Goal: Transaction & Acquisition: Purchase product/service

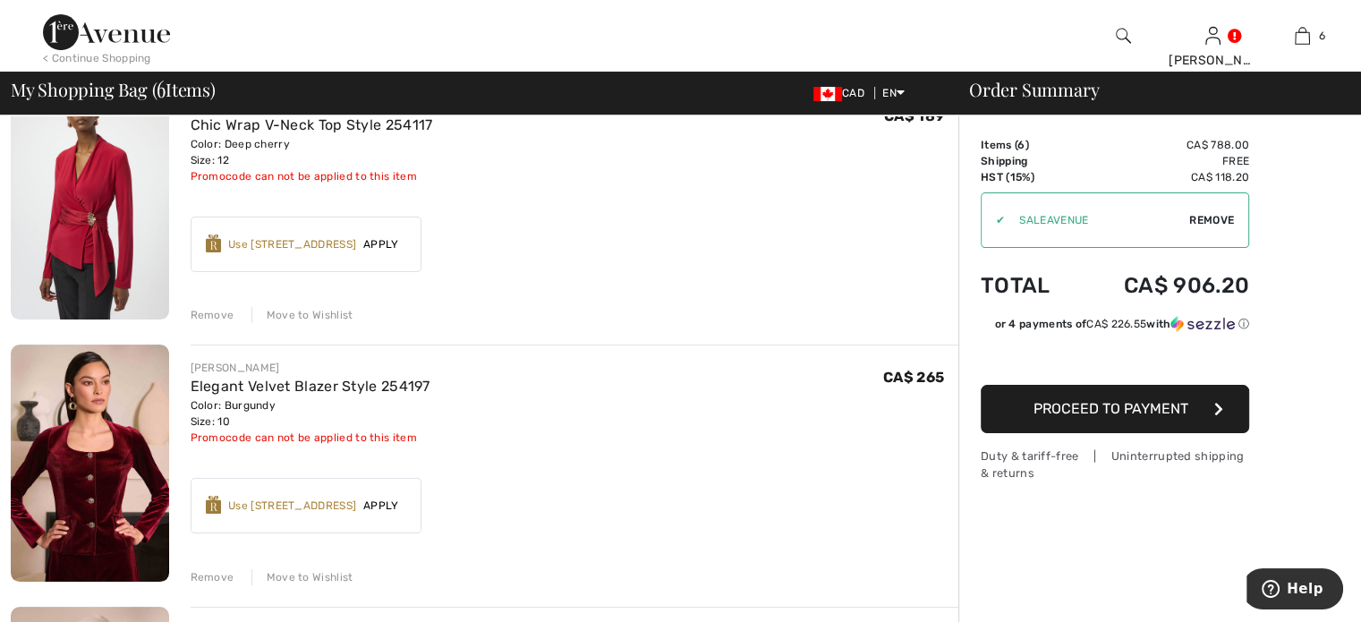
click at [235, 323] on div "Remove" at bounding box center [213, 315] width 44 height 16
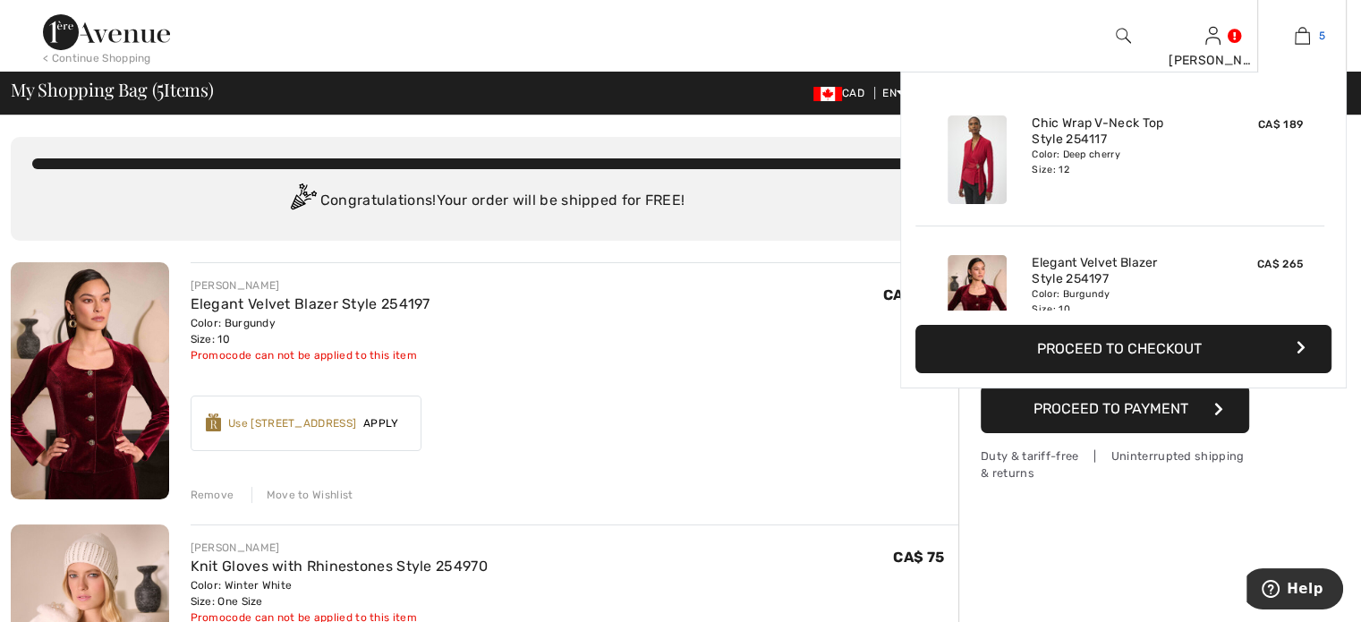
click at [1296, 34] on img at bounding box center [1302, 35] width 15 height 21
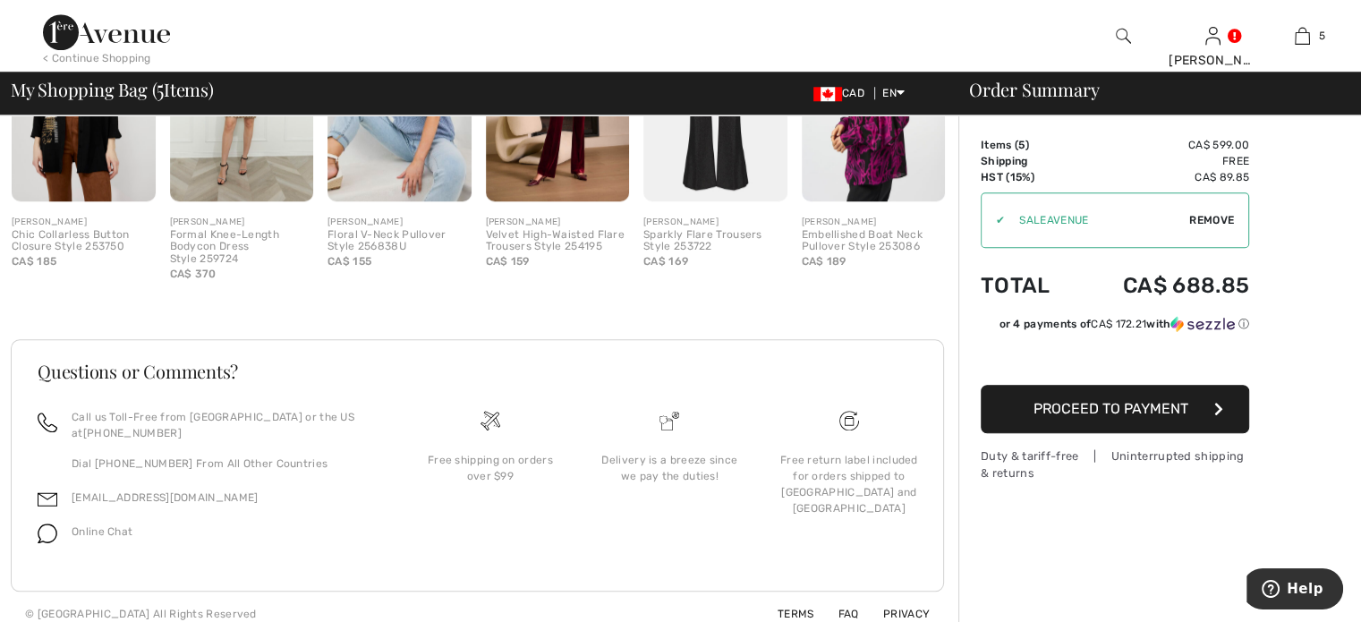
scroll to position [1522, 0]
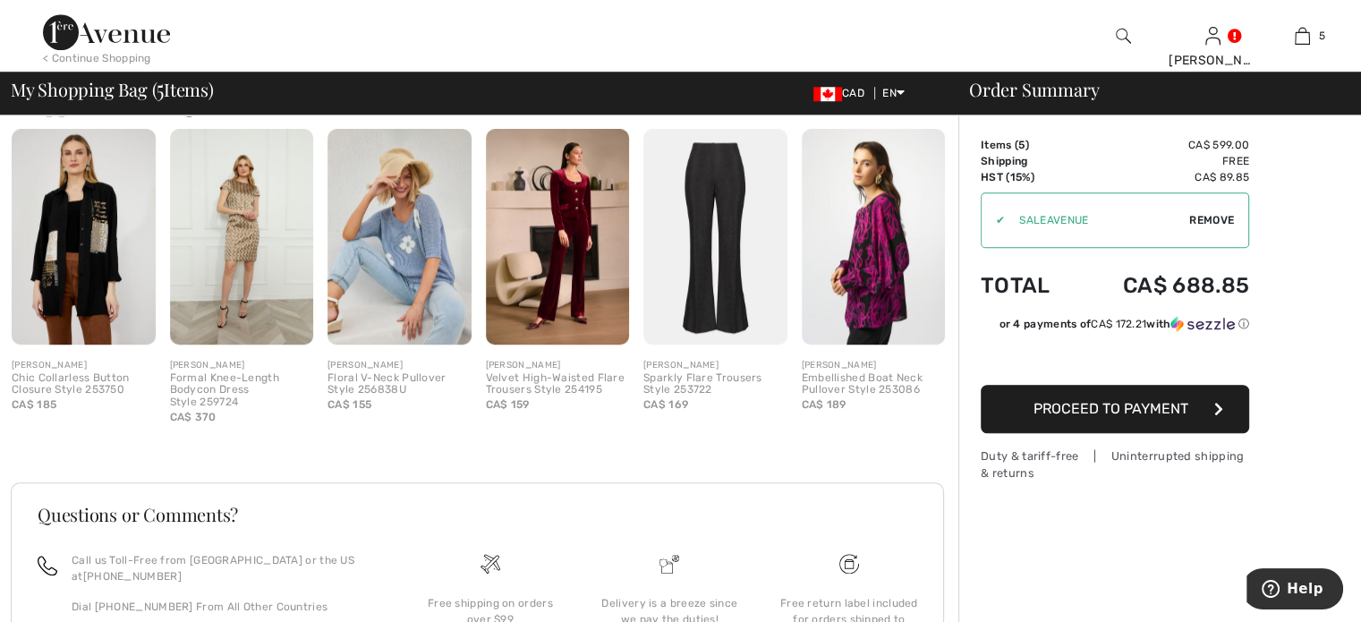
click at [585, 345] on img at bounding box center [558, 237] width 144 height 216
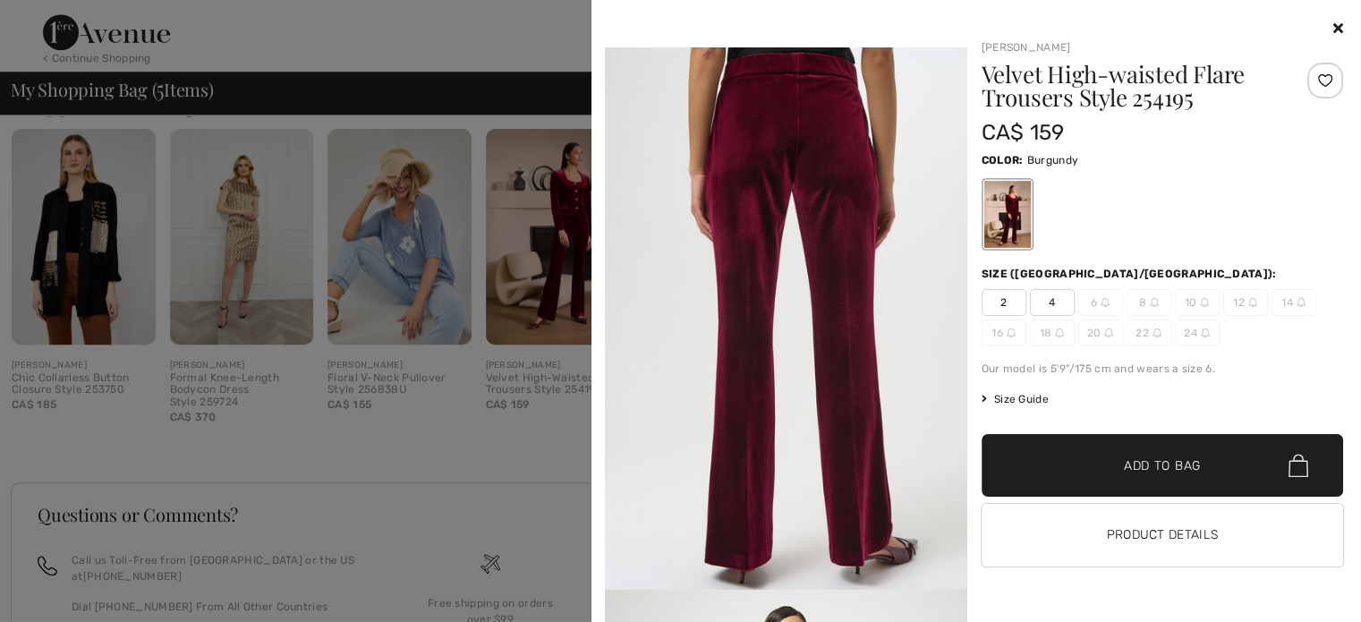
scroll to position [934, 0]
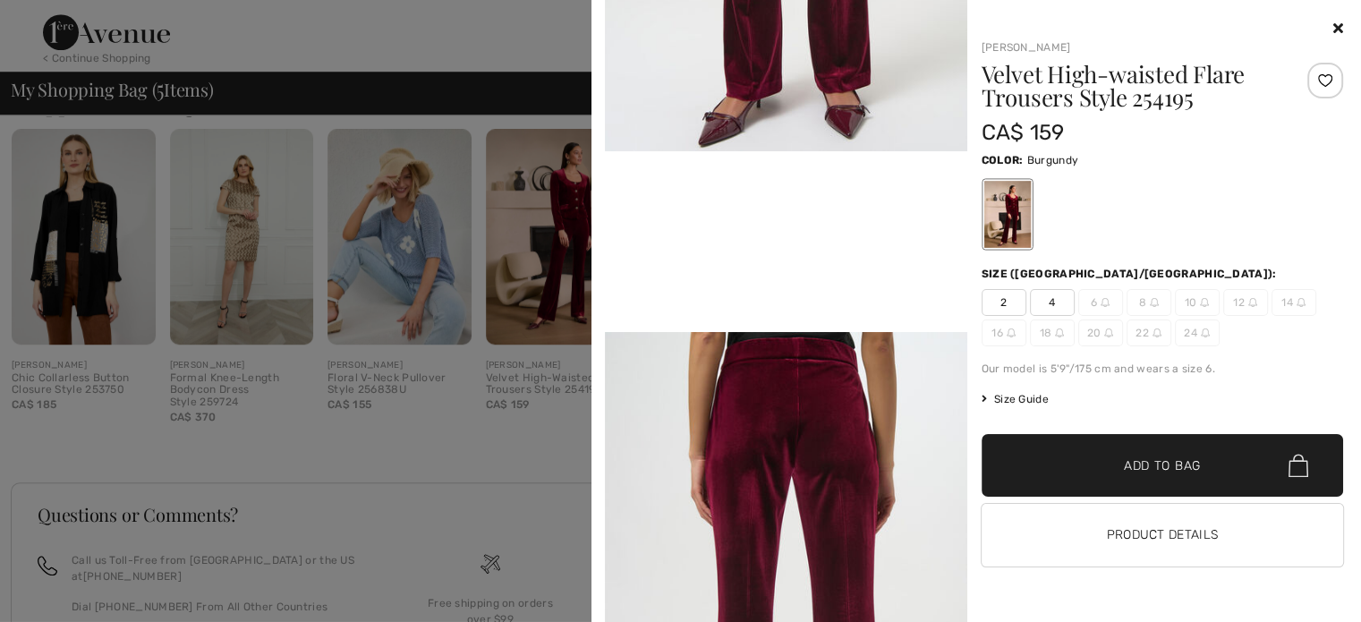
click at [1334, 24] on icon at bounding box center [1339, 28] width 10 height 14
